Goal: Obtain resource: Obtain resource

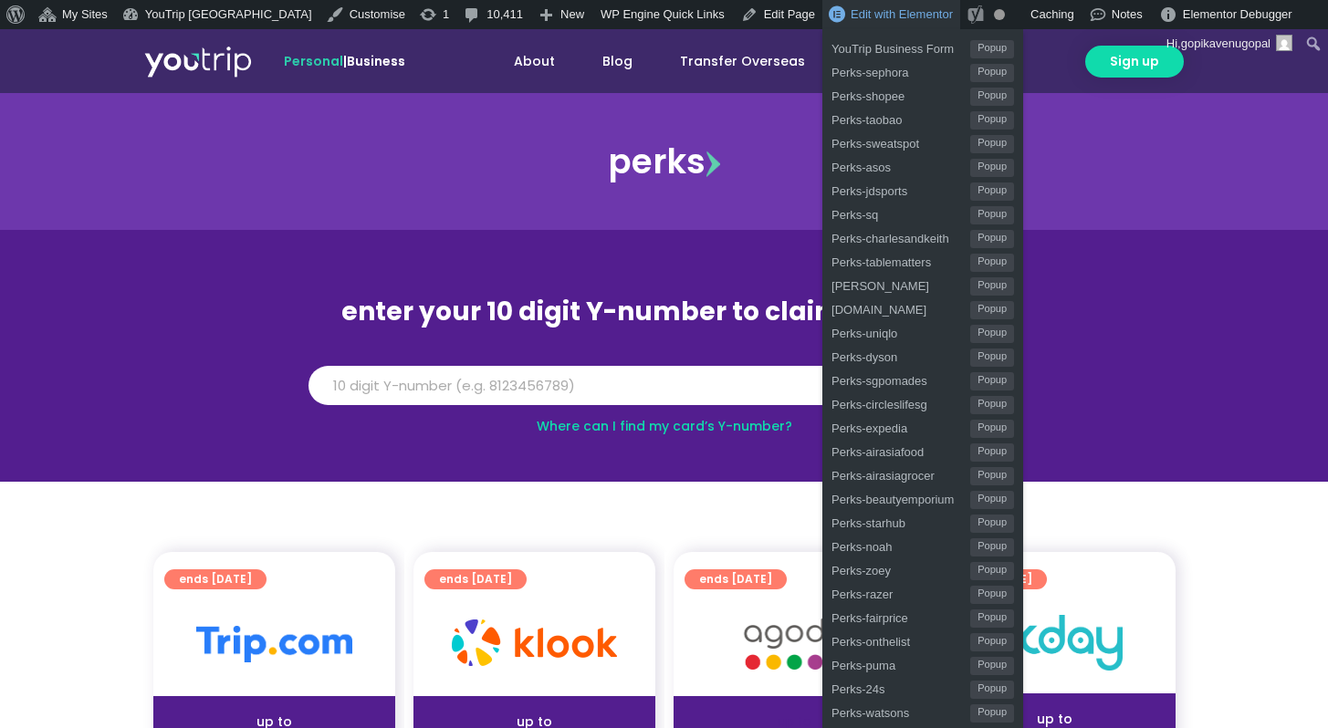
click at [851, 18] on span "Edit with Elementor" at bounding box center [902, 14] width 102 height 14
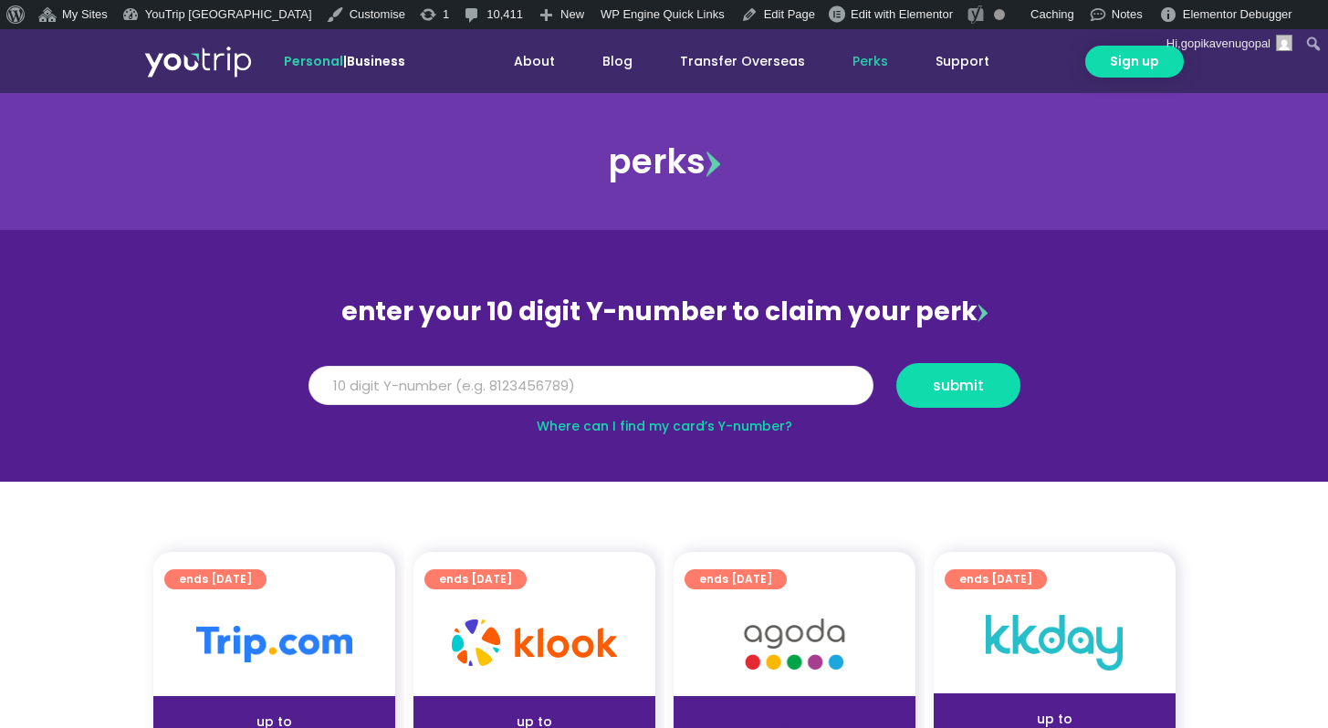
click at [657, 387] on input "Y Number" at bounding box center [590, 386] width 565 height 40
click at [896, 363] on button "submit" at bounding box center [958, 385] width 124 height 45
type input "8999999999"
click at [896, 363] on button "submit" at bounding box center [958, 385] width 124 height 45
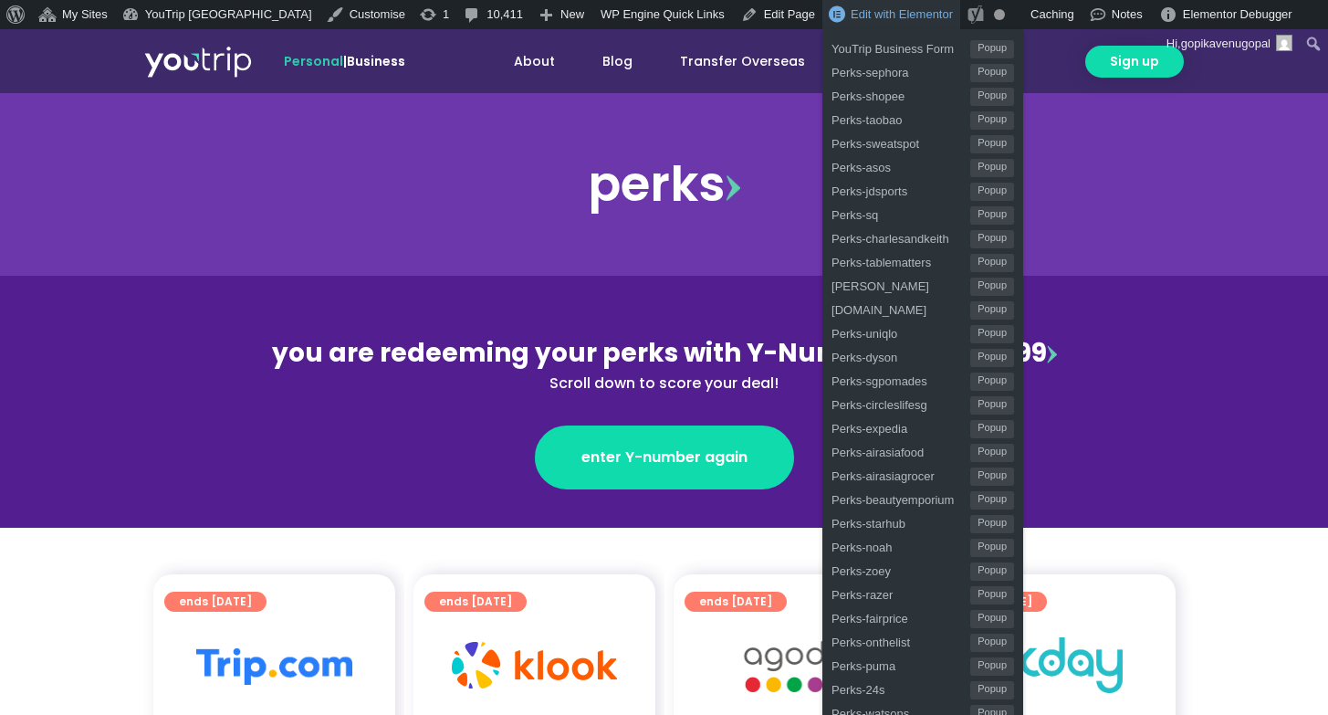
click at [851, 16] on span "Edit with Elementor" at bounding box center [902, 14] width 102 height 14
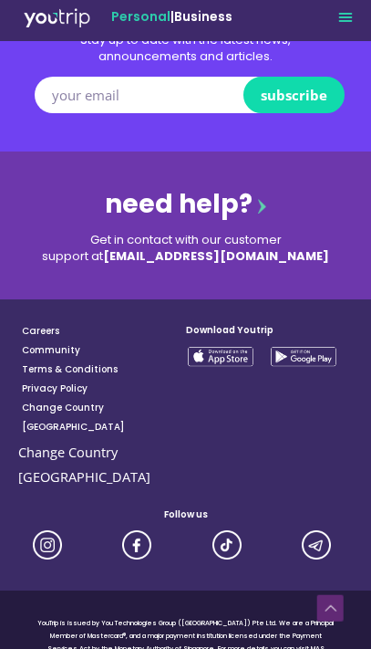
scroll to position [3281, 0]
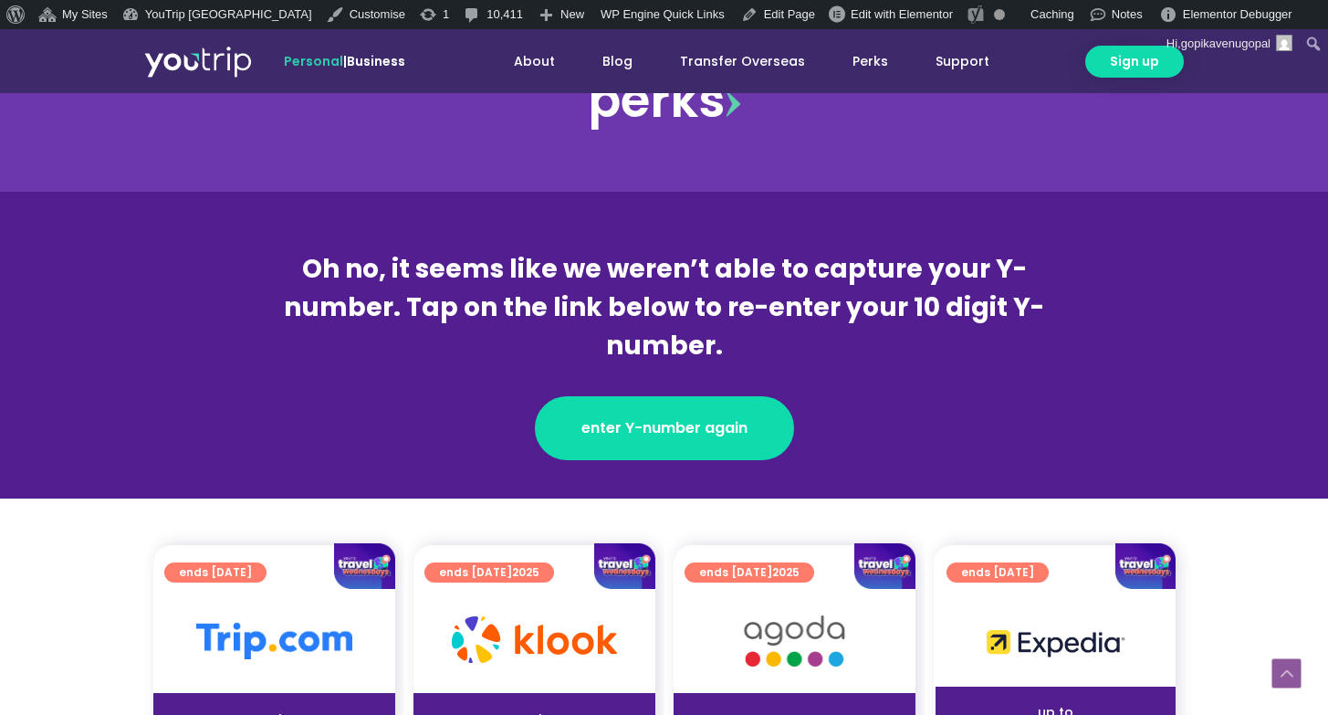
scroll to position [310, 0]
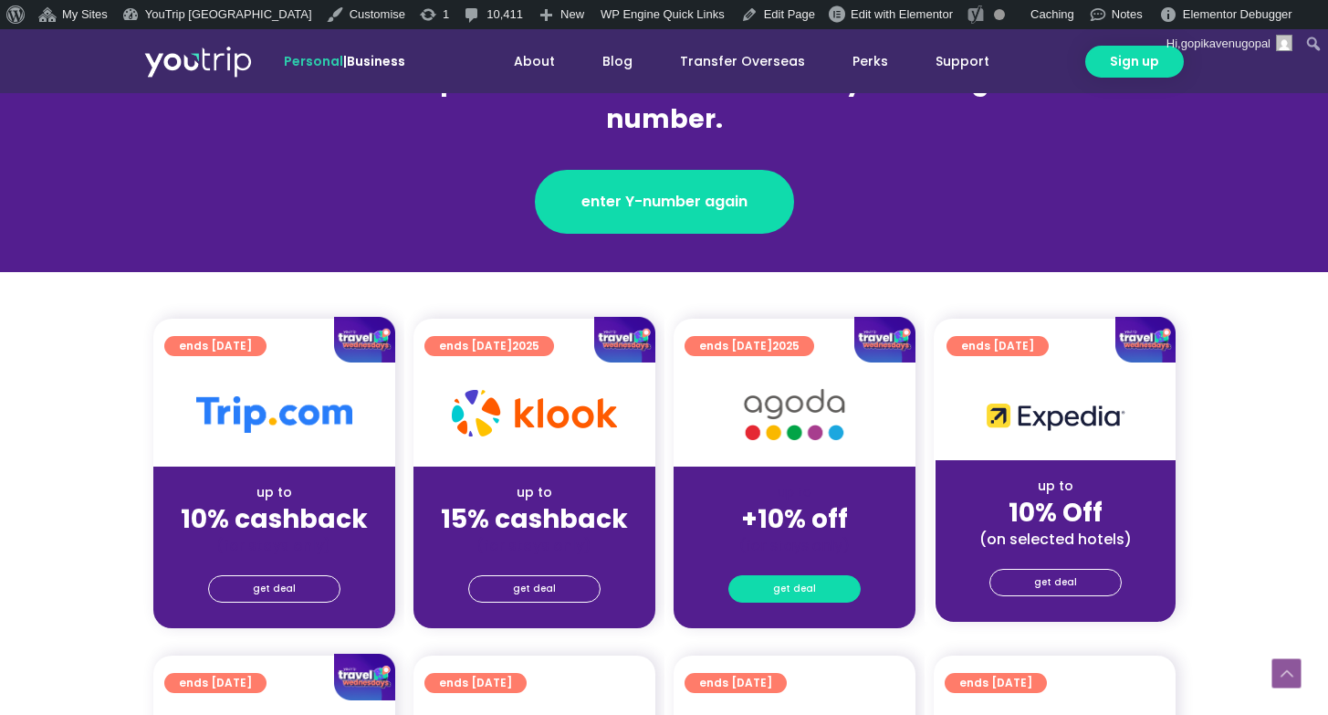
click at [790, 592] on span "get deal" at bounding box center [794, 589] width 43 height 26
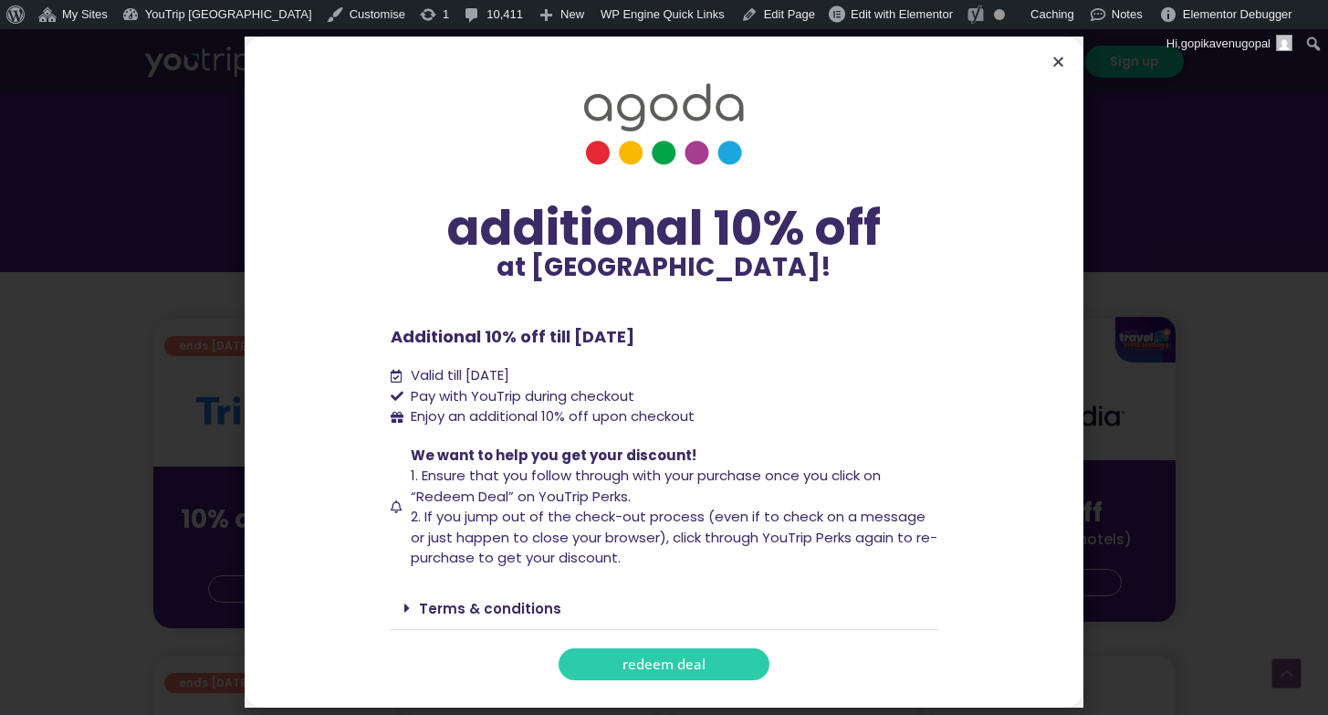
click at [1061, 60] on icon "Close" at bounding box center [1058, 62] width 14 height 14
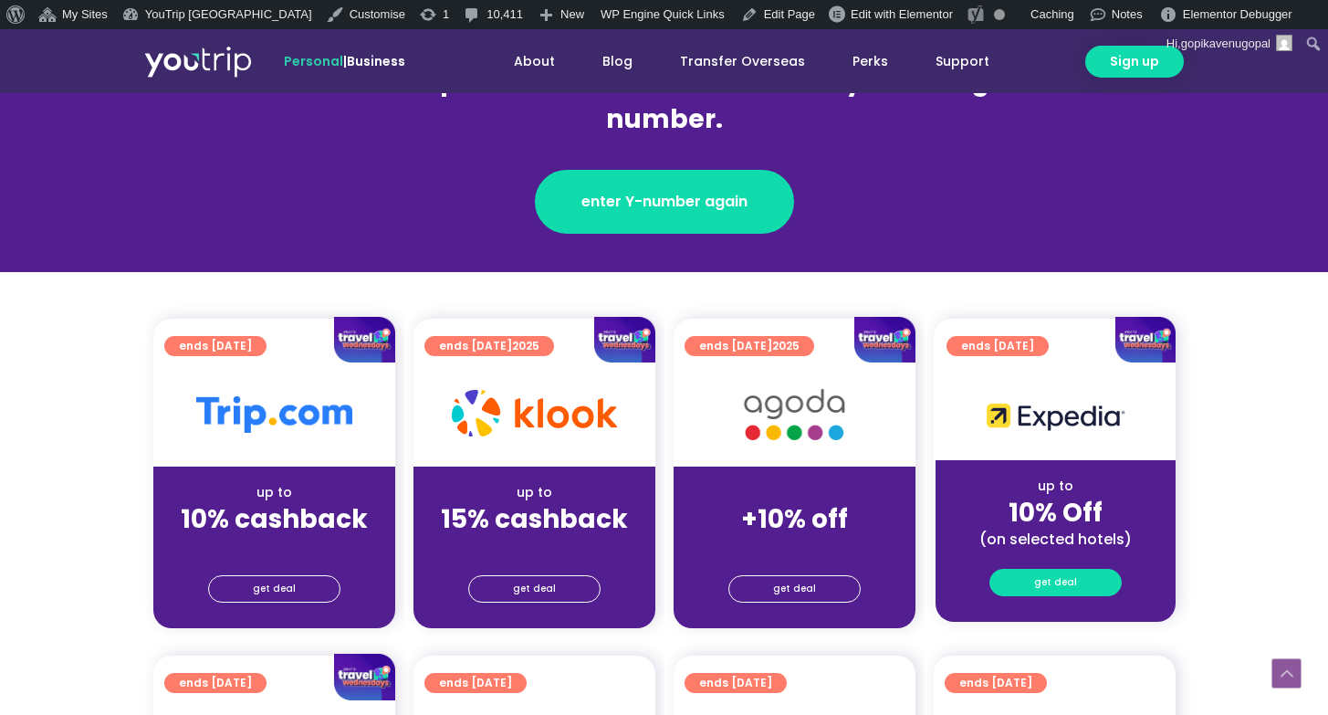
click at [1021, 588] on link "get deal" at bounding box center [1055, 582] width 132 height 27
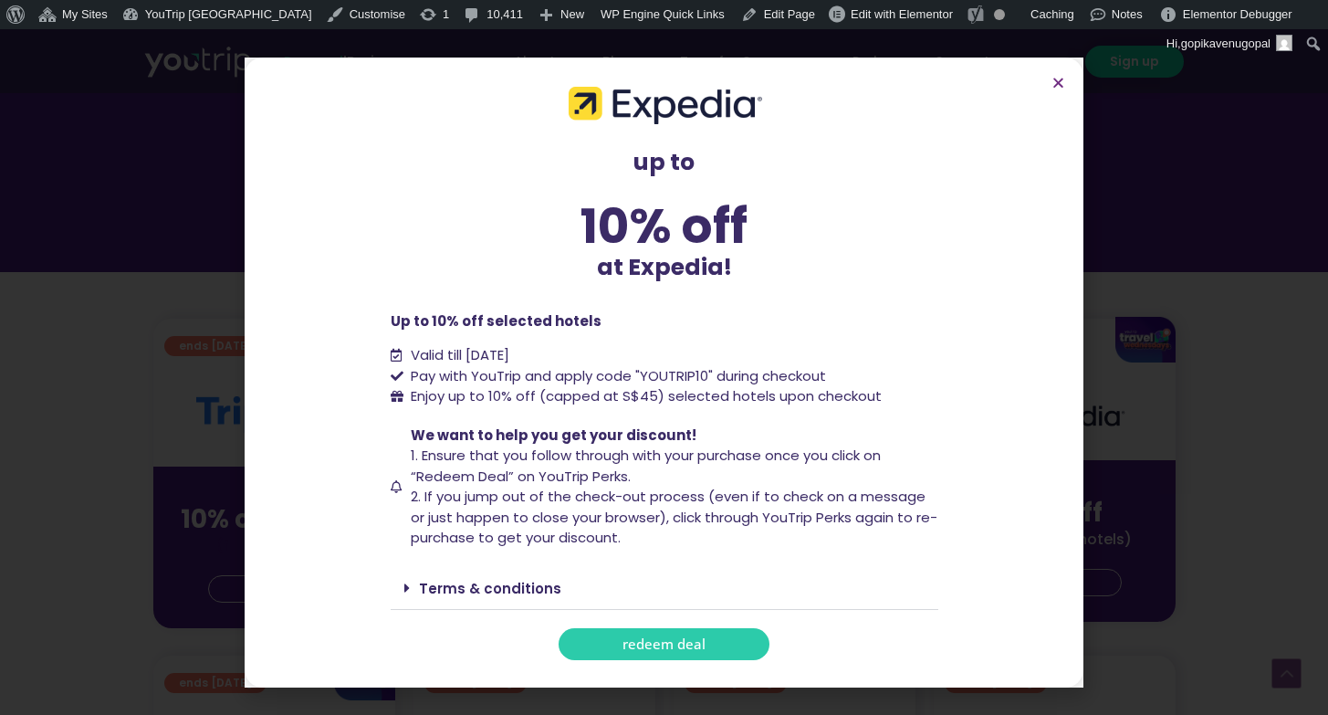
click at [1050, 73] on section "up to 10% off at Expedia! up to 10% off at Expedia! Up to 10% off selected hote…" at bounding box center [664, 372] width 839 height 630
click at [1054, 76] on icon "Close" at bounding box center [1058, 83] width 14 height 14
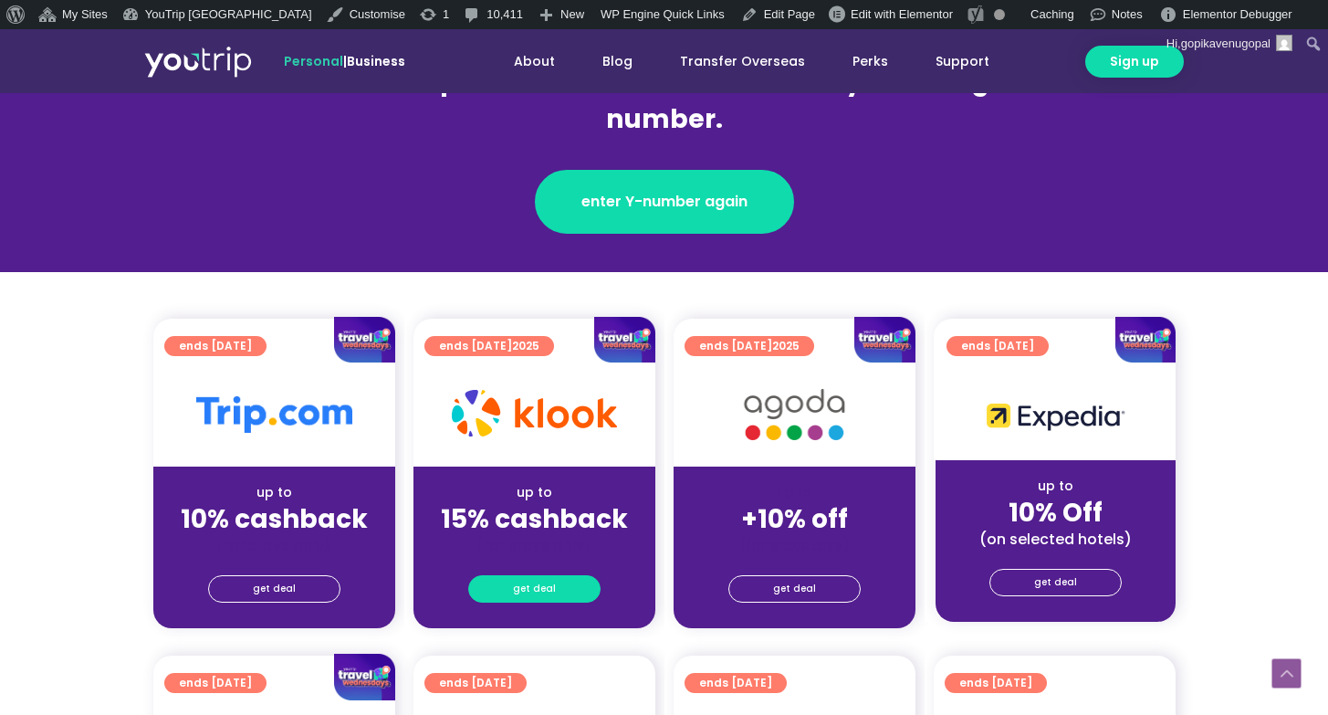
click at [538, 585] on span "get deal" at bounding box center [534, 589] width 43 height 26
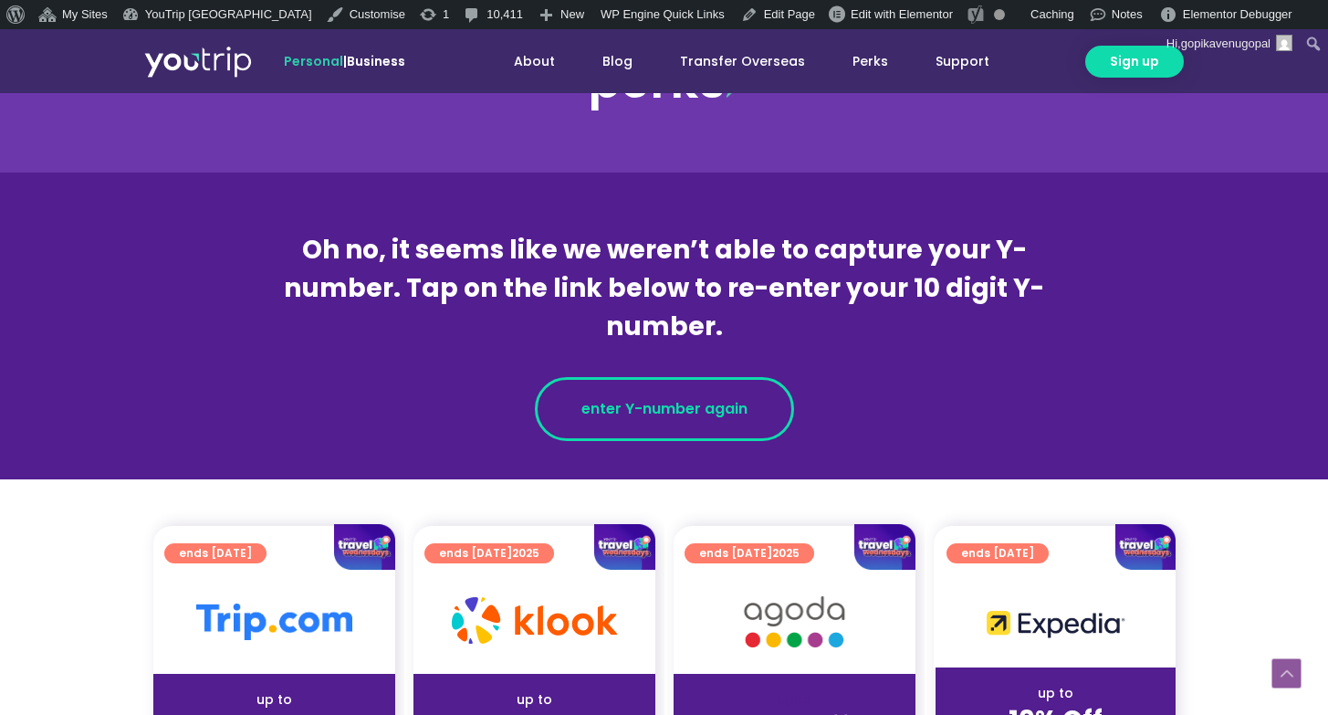
scroll to position [340, 0]
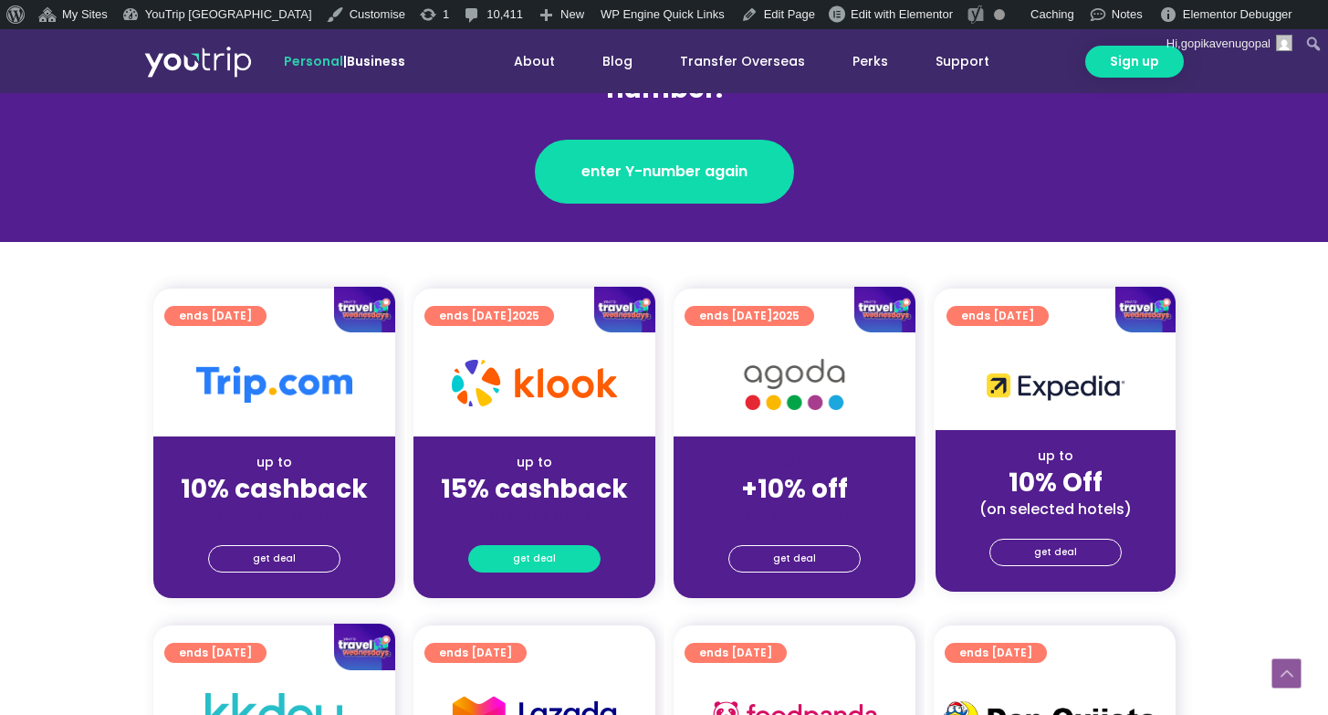
click at [569, 551] on link "get deal" at bounding box center [534, 558] width 132 height 27
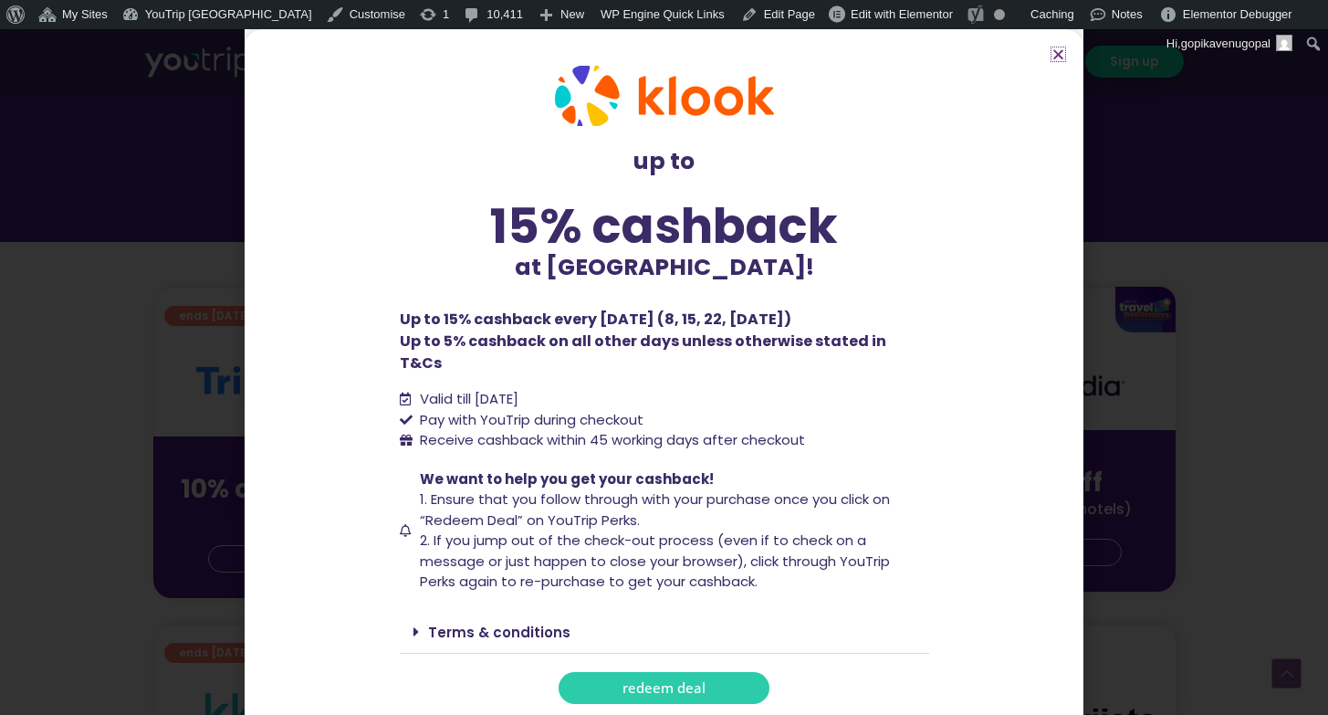
drag, startPoint x: 1060, startPoint y: 47, endPoint x: 1062, endPoint y: 150, distance: 102.3
click at [1060, 47] on icon "Close" at bounding box center [1058, 54] width 14 height 14
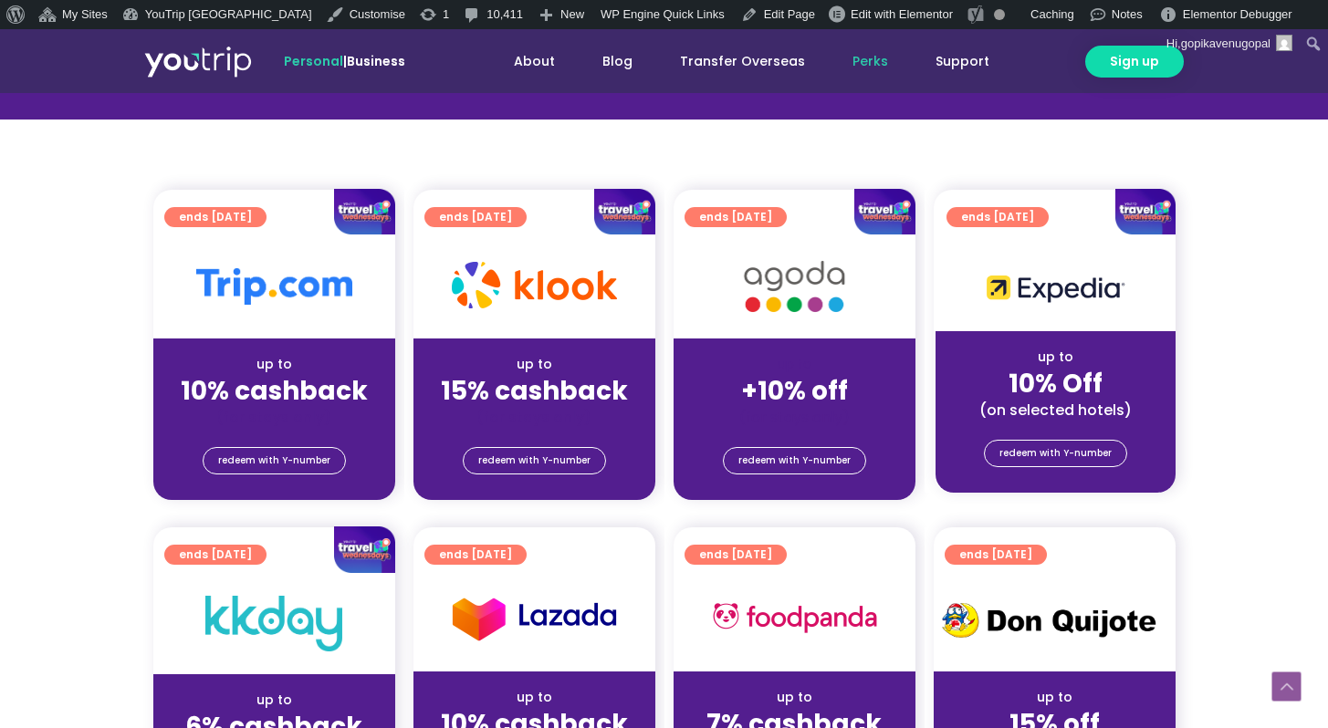
scroll to position [505, 0]
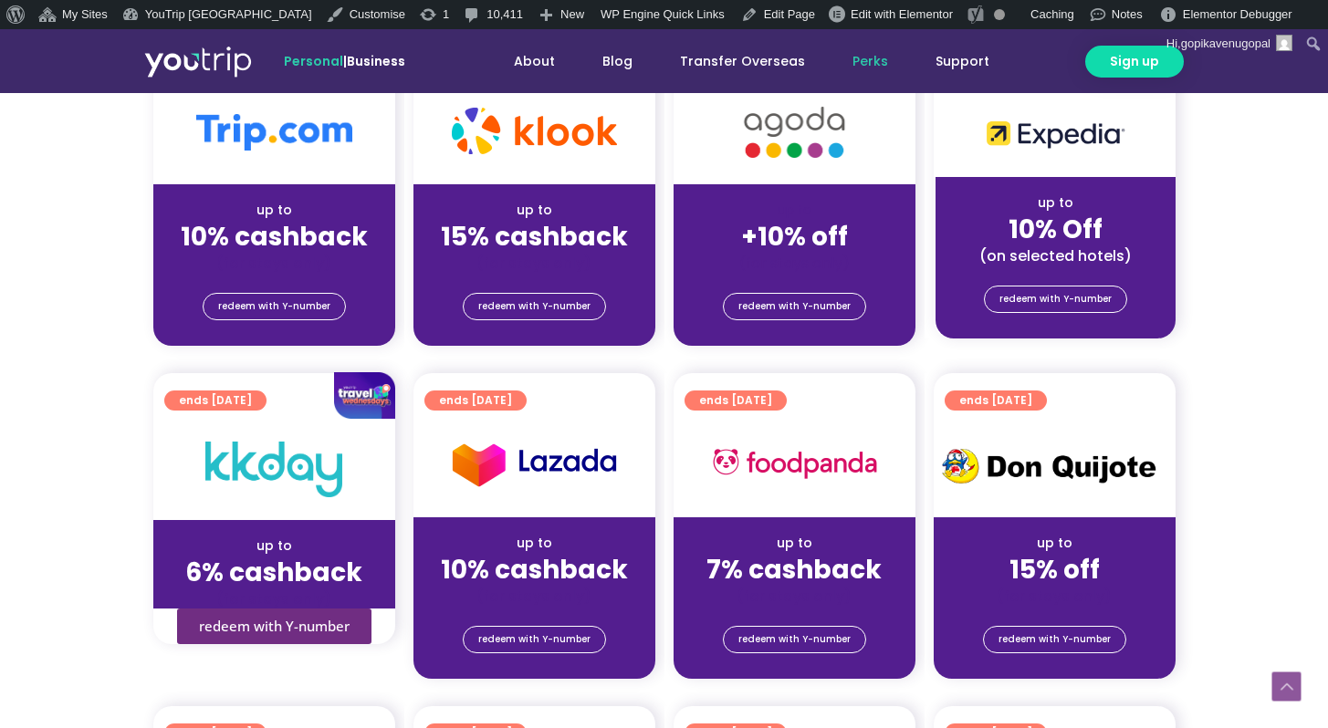
click at [319, 633] on span "redeem with Y-number" at bounding box center [274, 627] width 151 height 14
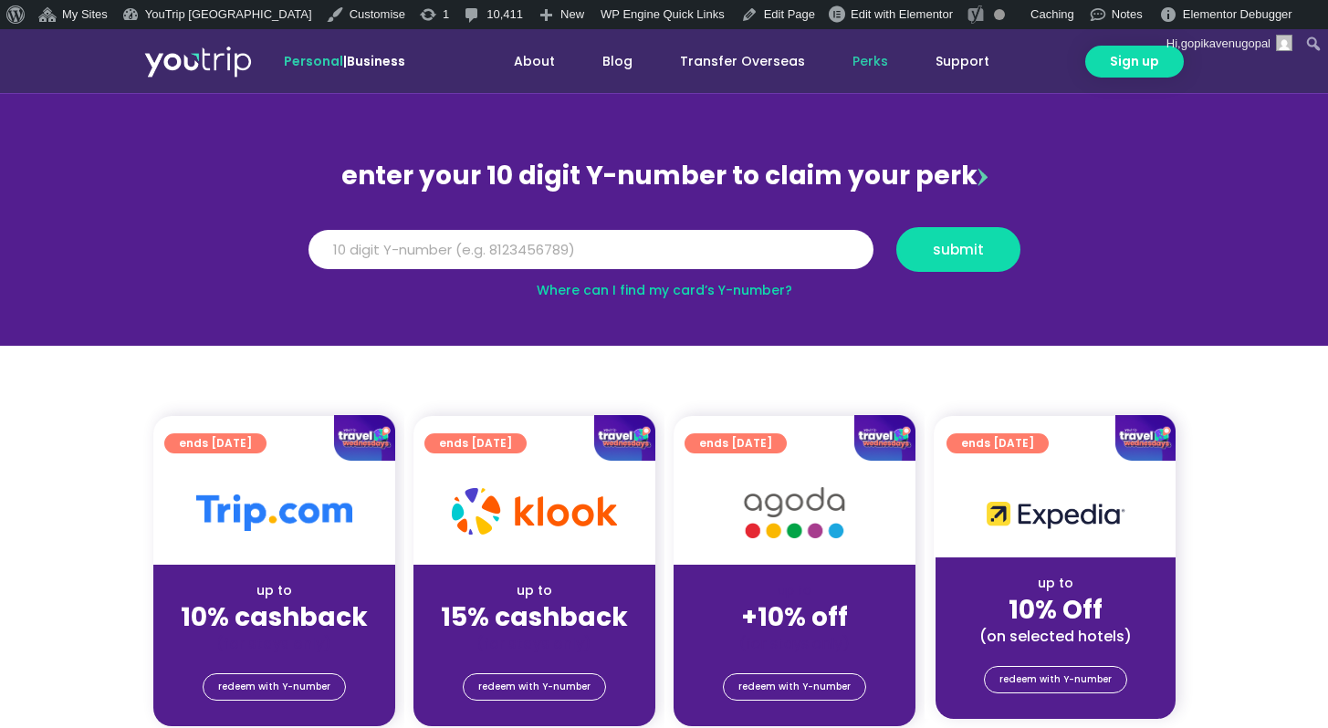
scroll to position [115, 0]
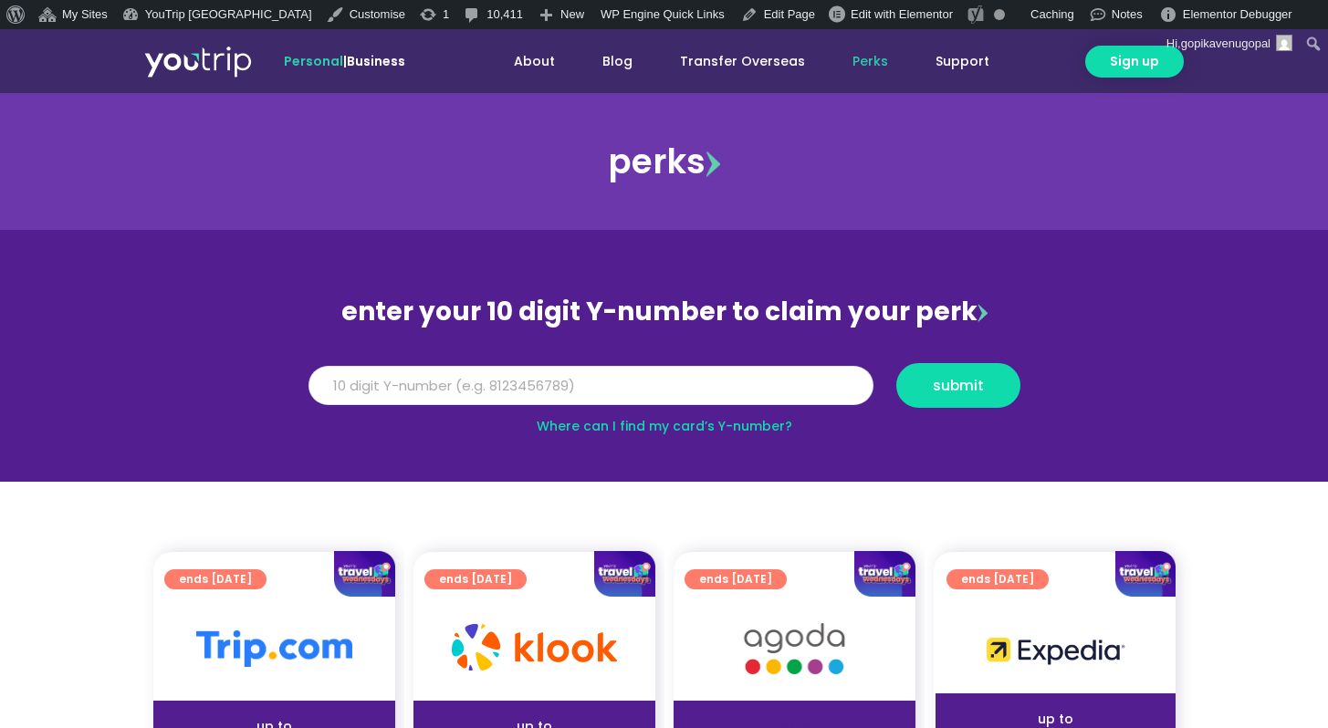
click at [536, 386] on input "Y Number" at bounding box center [590, 386] width 565 height 40
type input "8999999999"
click at [896, 363] on button "submit" at bounding box center [958, 385] width 124 height 45
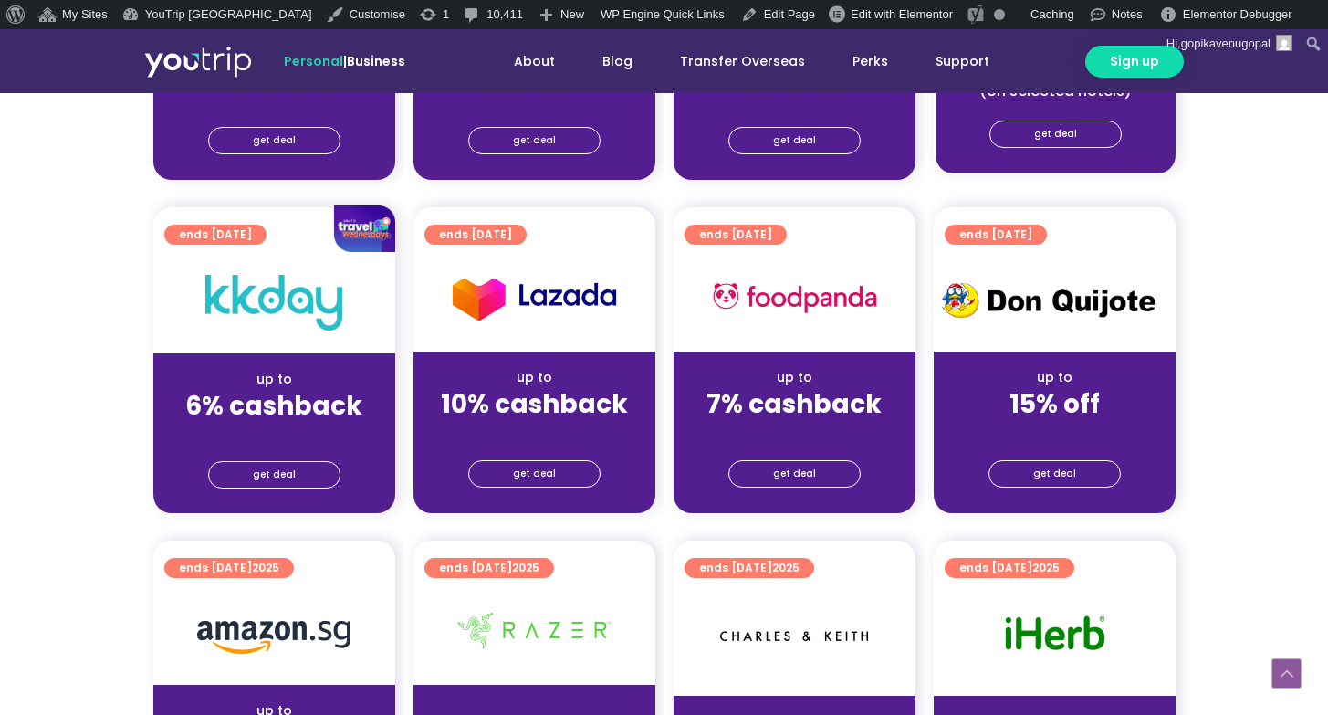
scroll to position [705, 0]
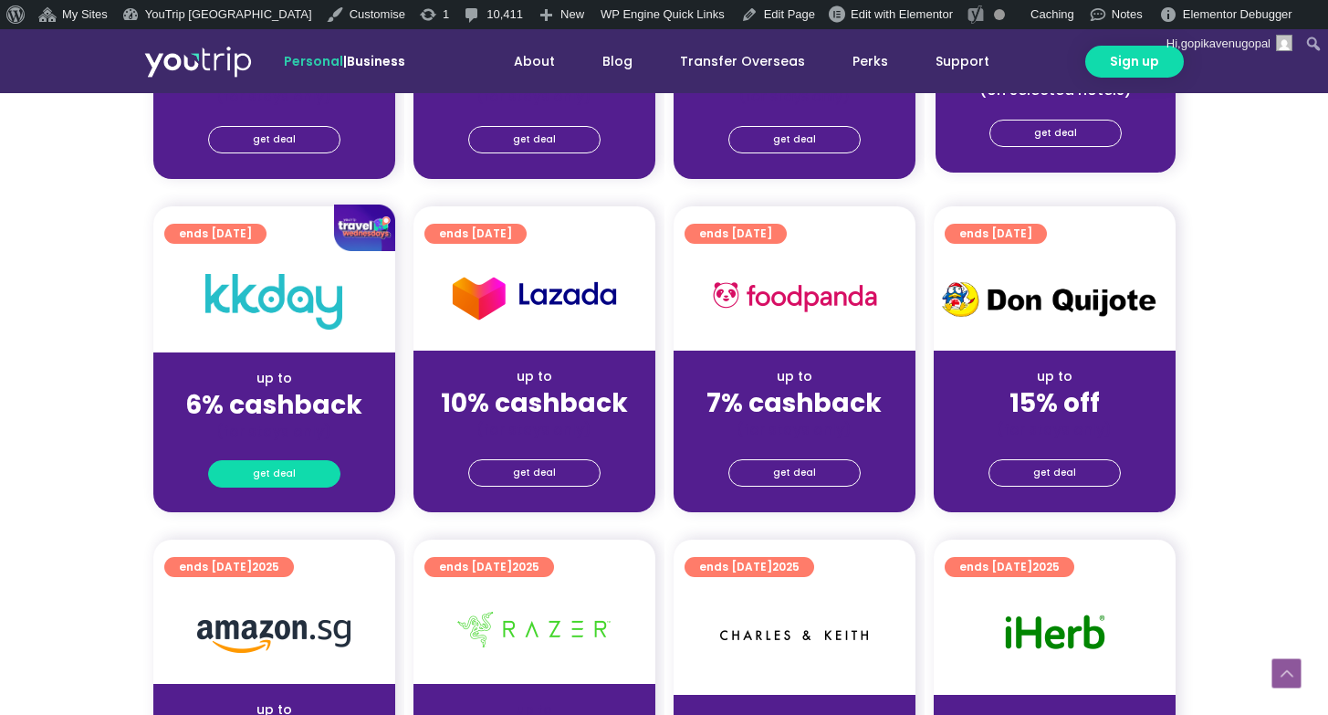
click at [310, 465] on link "get deal" at bounding box center [274, 473] width 132 height 27
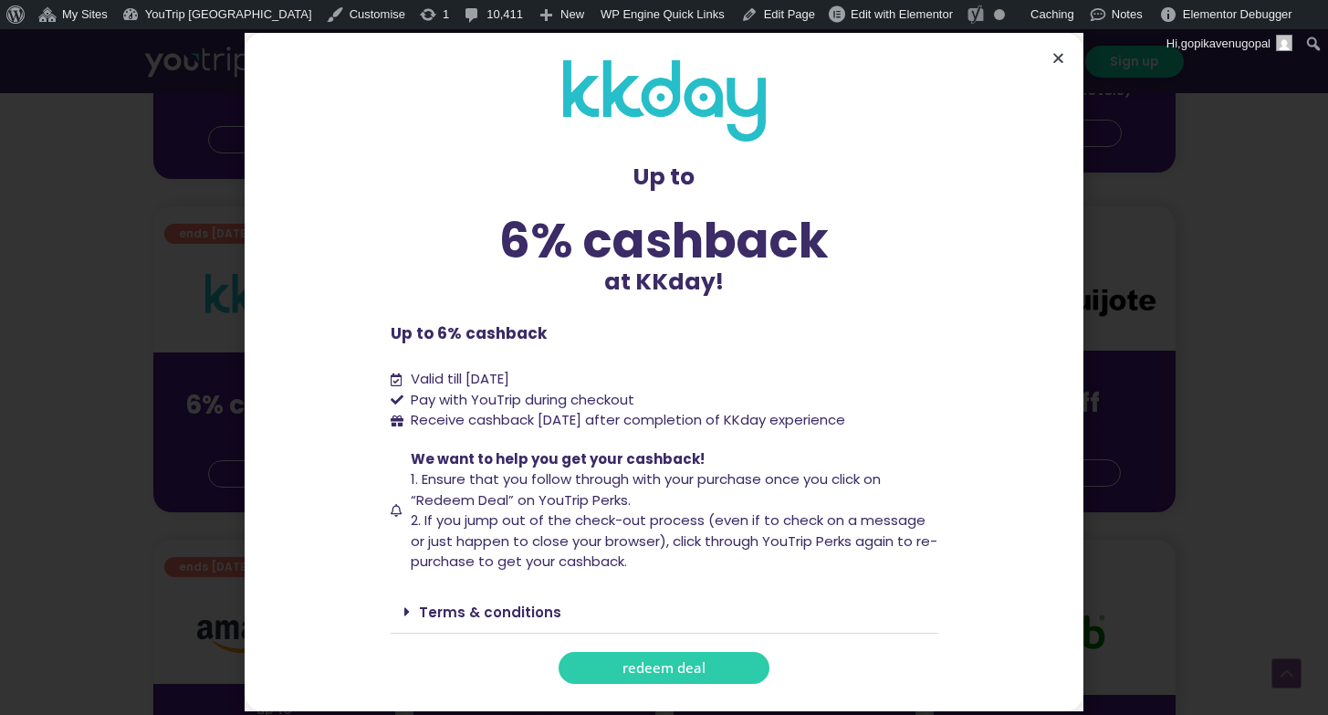
click at [1057, 55] on icon "Close" at bounding box center [1058, 58] width 14 height 14
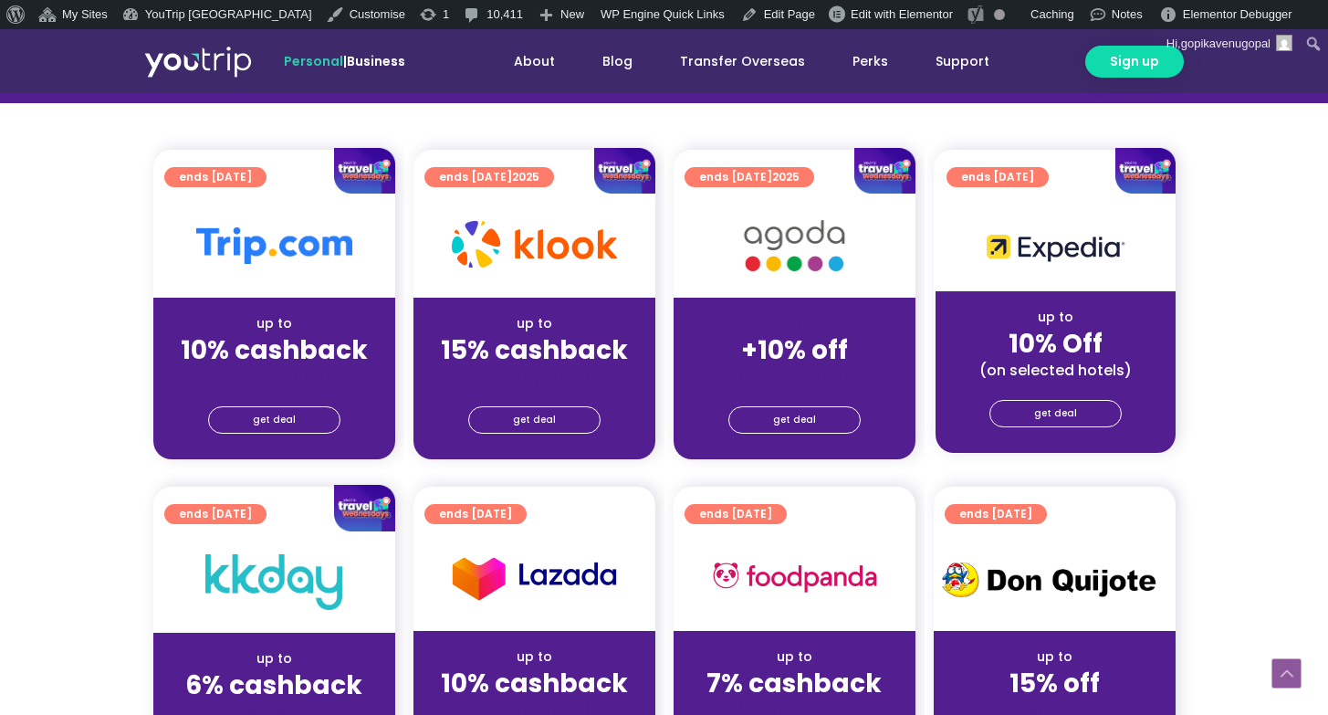
scroll to position [364, 0]
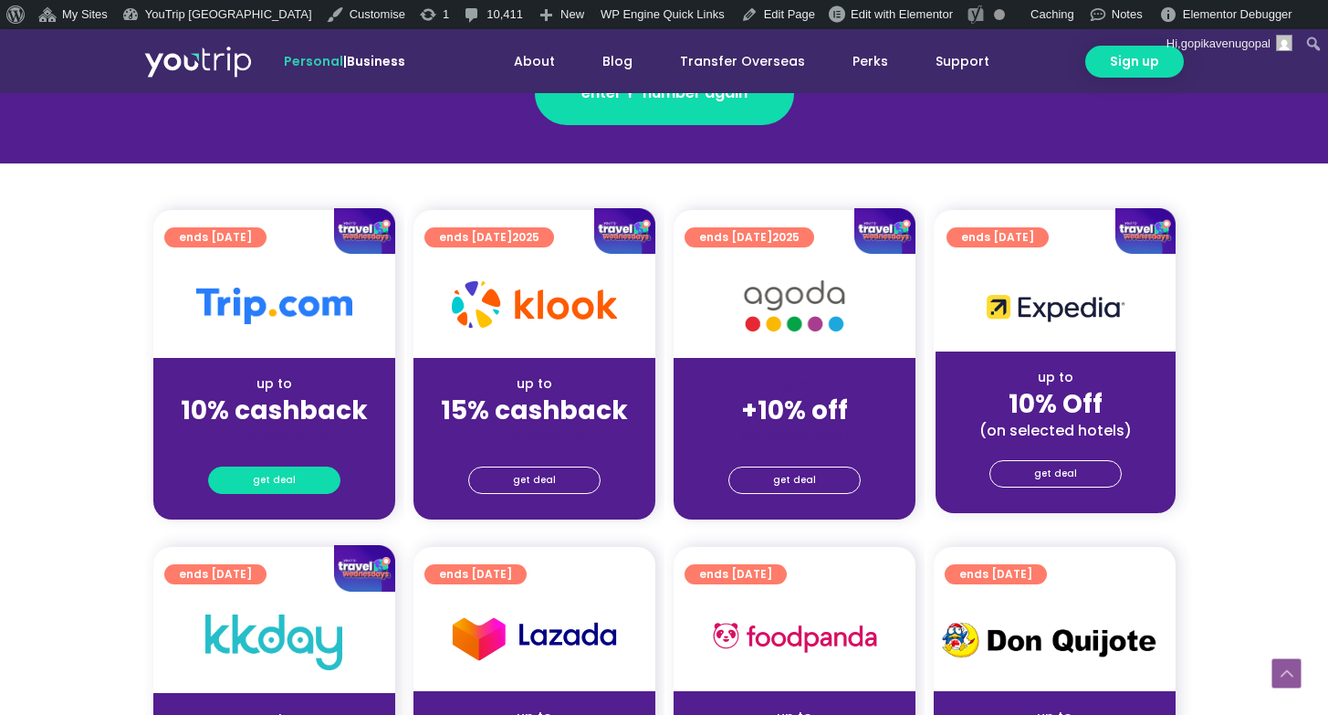
click at [320, 470] on link "get deal" at bounding box center [274, 479] width 132 height 27
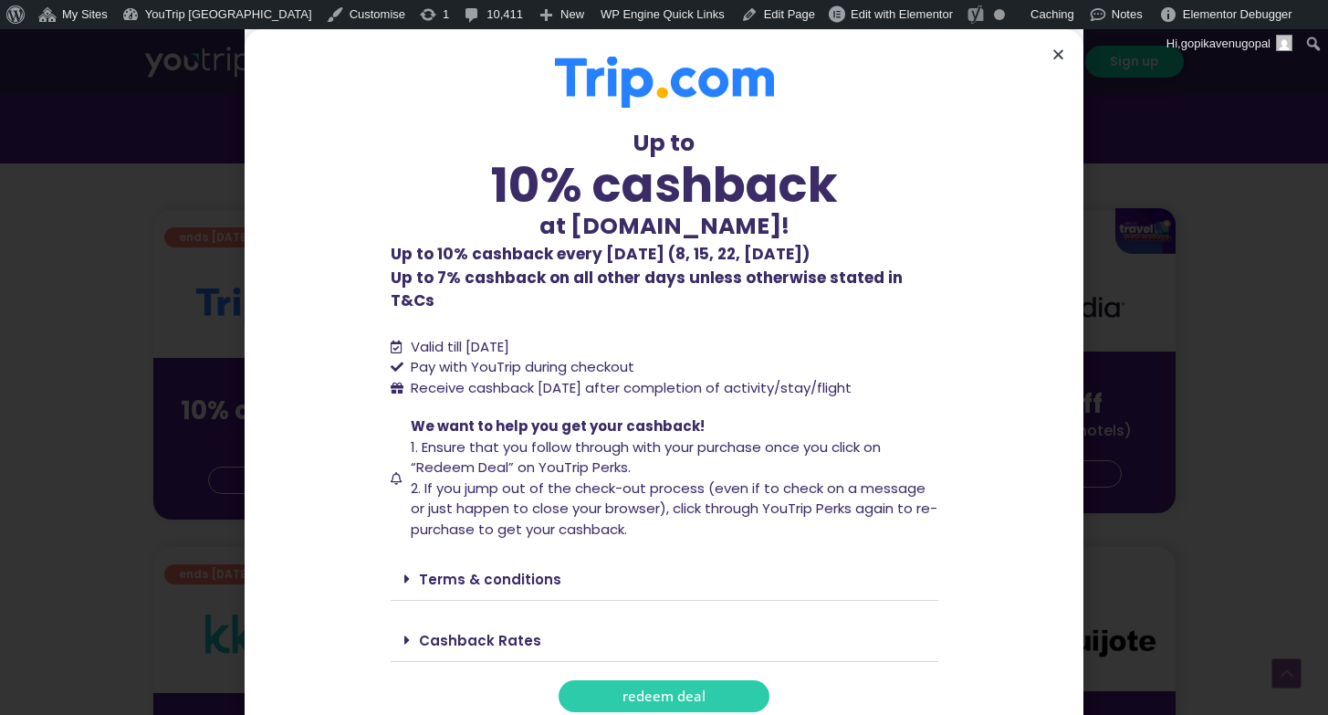
click at [1058, 47] on icon "Close" at bounding box center [1058, 54] width 14 height 14
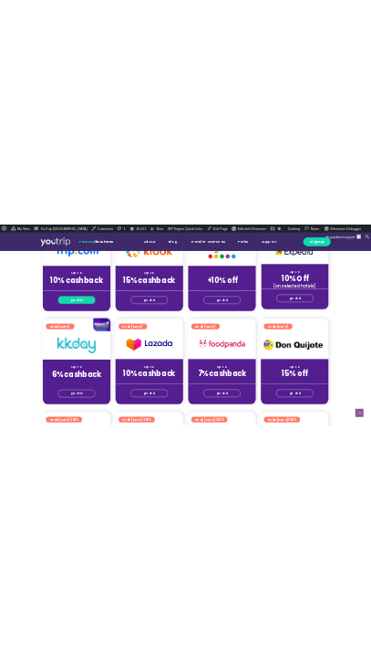
scroll to position [0, 0]
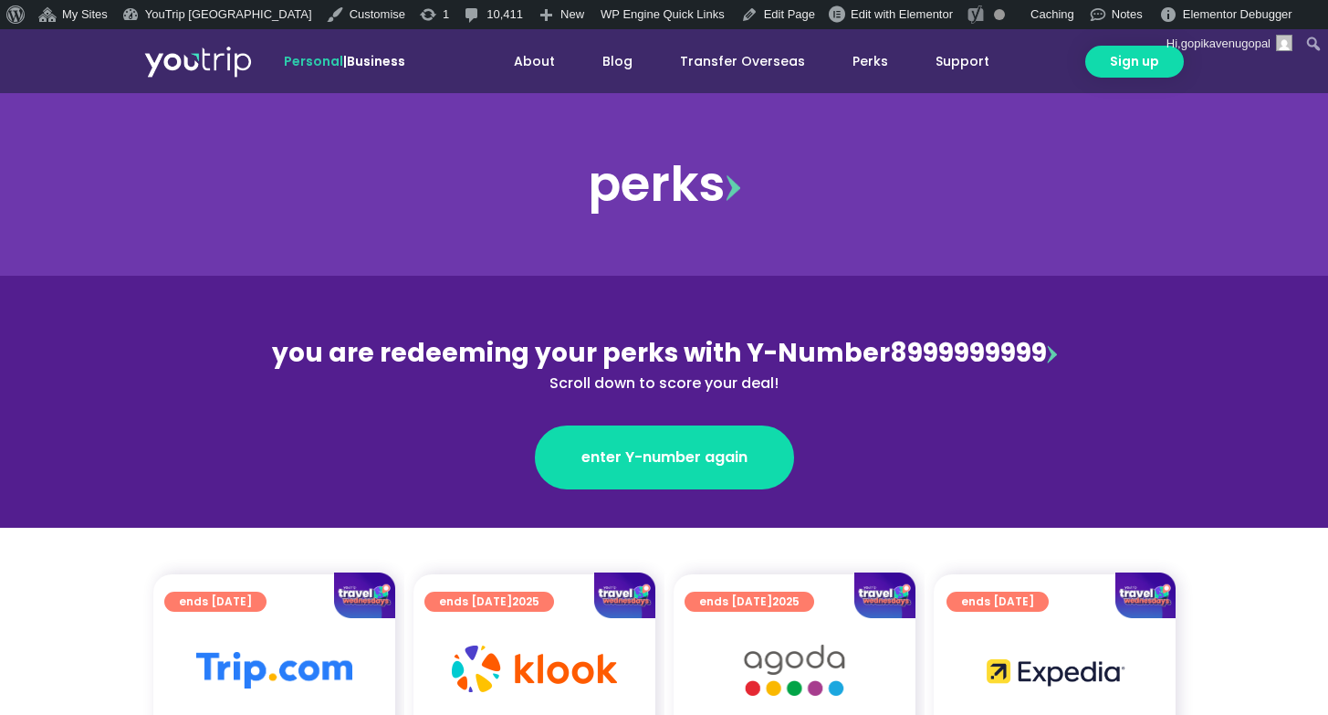
click at [1135, 294] on section "you are redeeming your perks with Y-Number 8999999999 Scroll down to score your…" at bounding box center [664, 402] width 1328 height 252
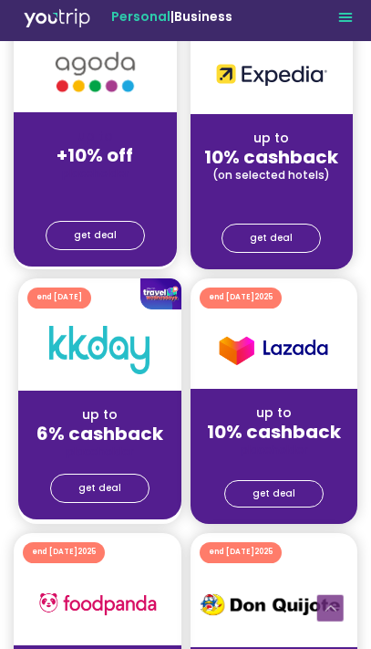
scroll to position [420, 0]
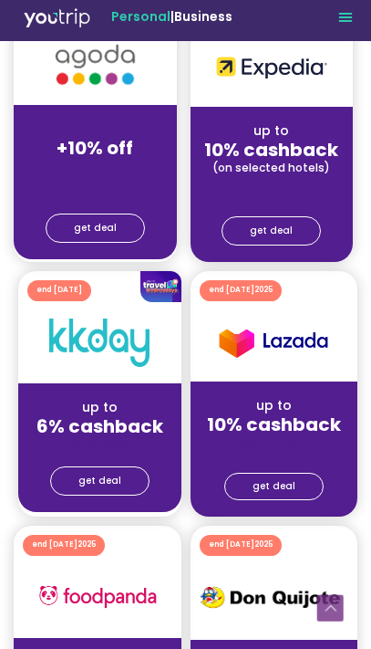
click at [126, 476] on link "get deal" at bounding box center [99, 480] width 99 height 29
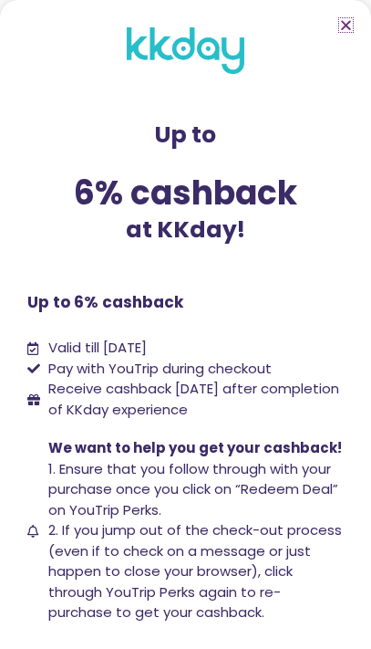
click at [342, 26] on icon "Close" at bounding box center [347, 25] width 14 height 14
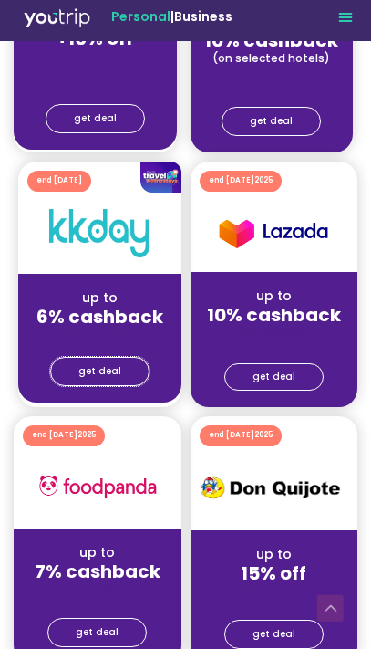
scroll to position [0, 0]
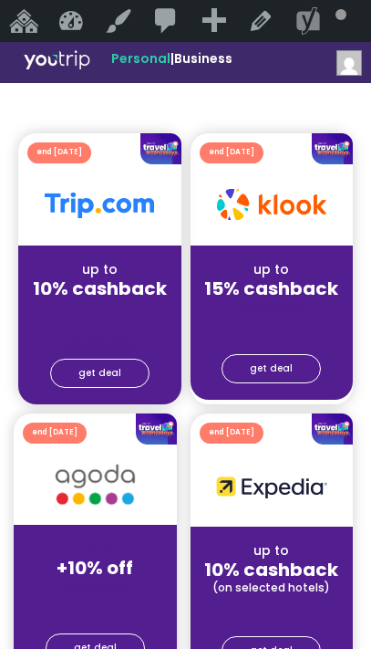
click at [282, 373] on span "get deal" at bounding box center [271, 368] width 43 height 9
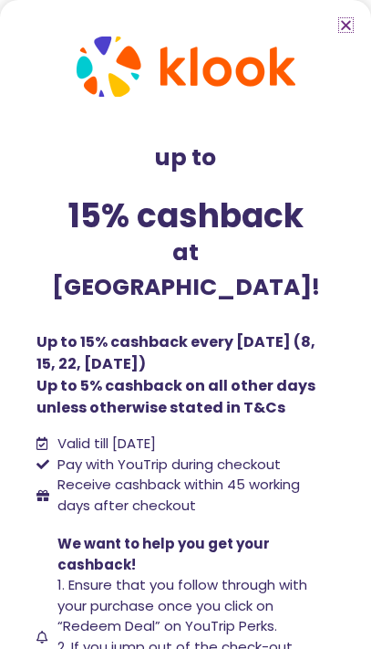
scroll to position [11, 0]
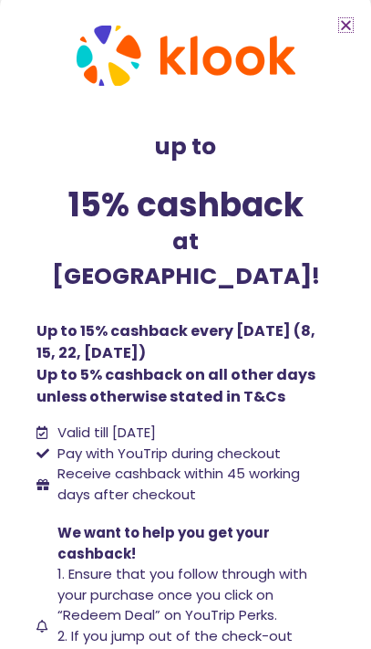
click at [349, 26] on icon "Close" at bounding box center [347, 25] width 14 height 14
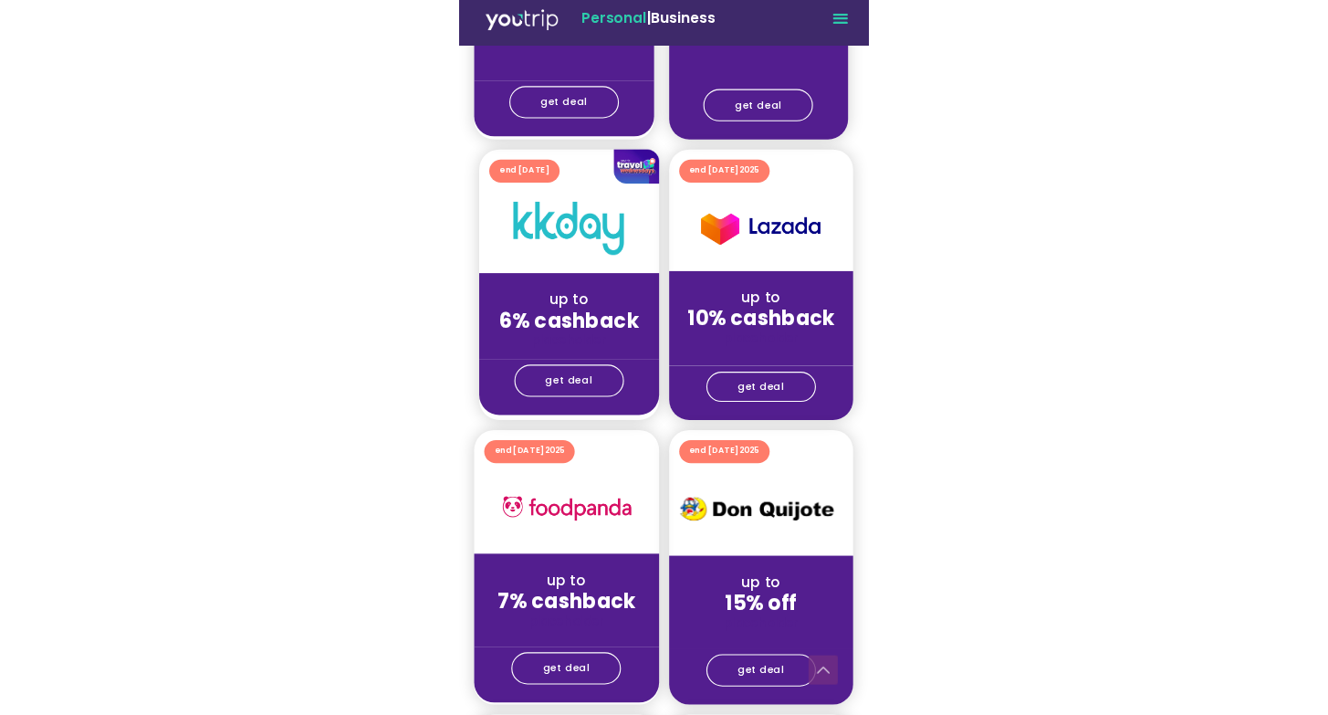
scroll to position [553, 0]
